Goal: Check status: Verify the current state of an ongoing process or item

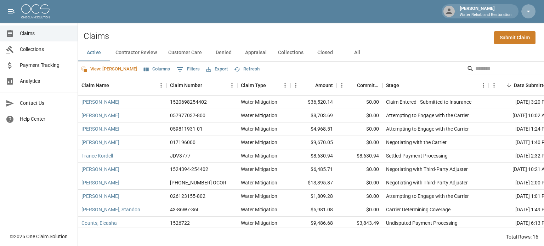
click at [529, 15] on icon "button" at bounding box center [529, 11] width 9 height 9
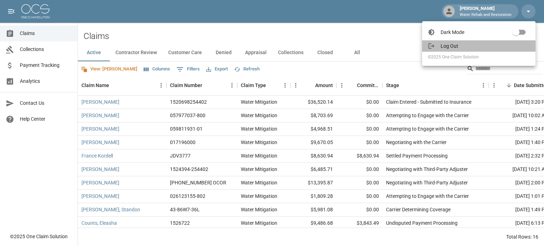
click at [464, 42] on li "Log Out" at bounding box center [479, 45] width 113 height 11
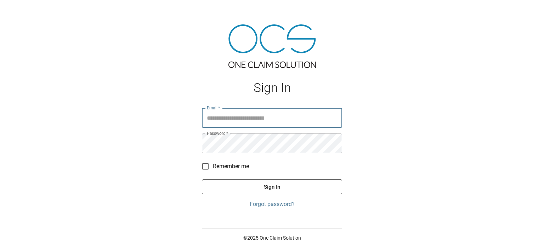
click at [315, 115] on input "Email   *" at bounding box center [272, 118] width 140 height 20
type input "**********"
click at [264, 185] on button "Sign In" at bounding box center [272, 187] width 140 height 15
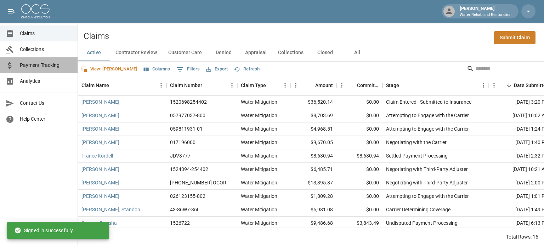
click at [34, 67] on span "Payment Tracking" at bounding box center [46, 65] width 52 height 7
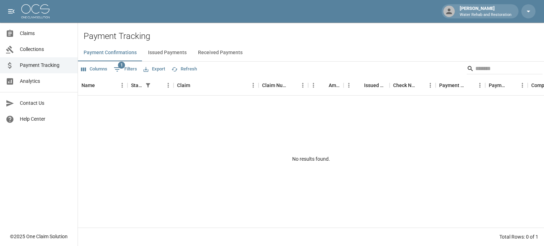
click at [175, 55] on button "Issued Payments" at bounding box center [167, 52] width 50 height 17
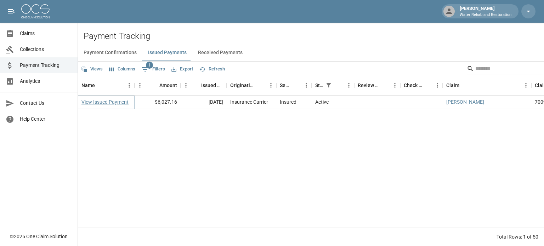
click at [116, 102] on link "View Issued Payment" at bounding box center [105, 102] width 47 height 7
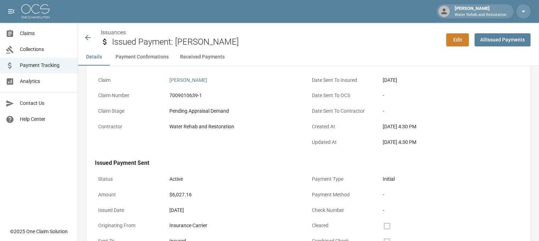
scroll to position [35, 0]
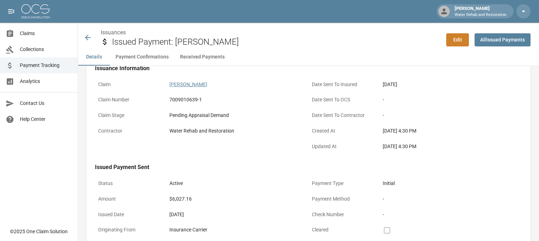
click at [194, 86] on link "[PERSON_NAME]" at bounding box center [188, 85] width 38 height 6
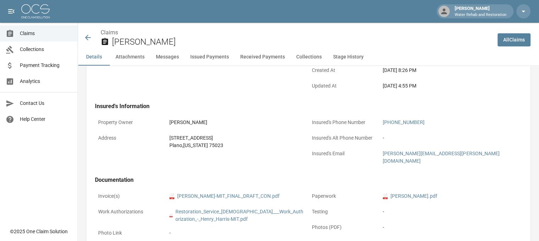
scroll to position [177, 0]
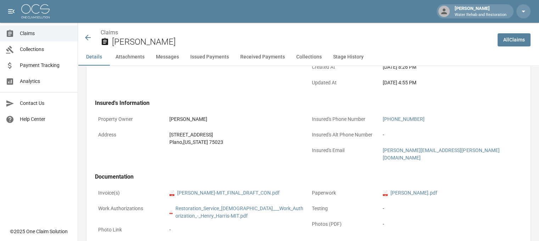
click at [89, 35] on icon at bounding box center [88, 37] width 9 height 9
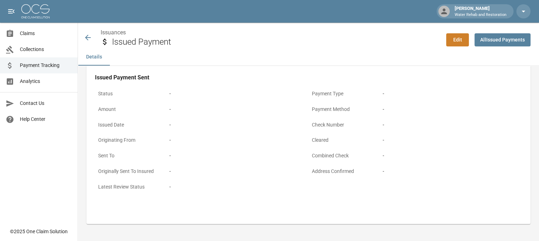
scroll to position [35, 0]
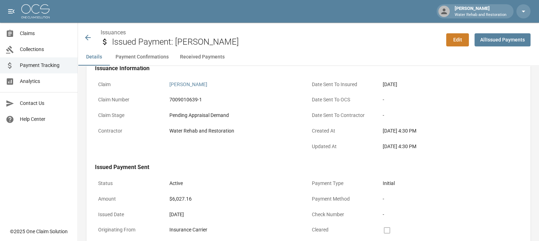
click at [89, 35] on icon at bounding box center [88, 37] width 9 height 9
